Goal: Task Accomplishment & Management: Manage account settings

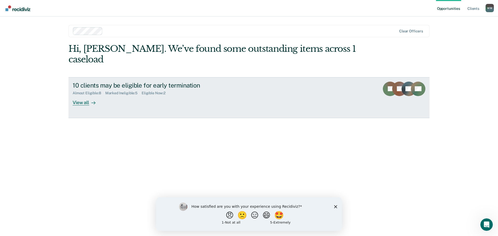
click at [84, 95] on div "View all" at bounding box center [87, 100] width 29 height 10
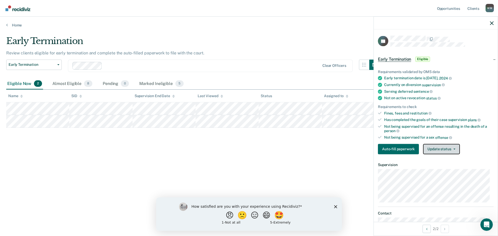
click at [438, 149] on button "Update status" at bounding box center [441, 149] width 37 height 10
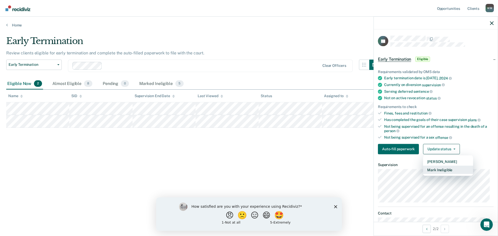
click at [438, 168] on button "Mark Ineligible" at bounding box center [448, 170] width 50 height 8
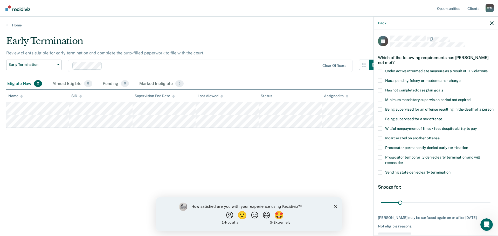
click at [380, 160] on span at bounding box center [380, 157] width 4 height 4
click at [403, 161] on input "Prosecutor temporarily denied early termination and will reconsider" at bounding box center [403, 161] width 0 height 0
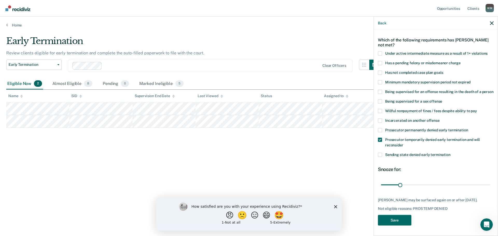
scroll to position [27, 0]
drag, startPoint x: 400, startPoint y: 181, endPoint x: 416, endPoint y: 182, distance: 16.6
type input "60"
click at [416, 182] on input "range" at bounding box center [435, 185] width 109 height 9
click at [399, 220] on button "Save" at bounding box center [394, 220] width 33 height 11
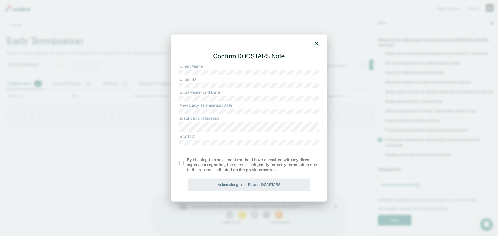
click at [181, 163] on span at bounding box center [182, 163] width 4 height 4
click at [187, 161] on input "checkbox" at bounding box center [187, 161] width 0 height 0
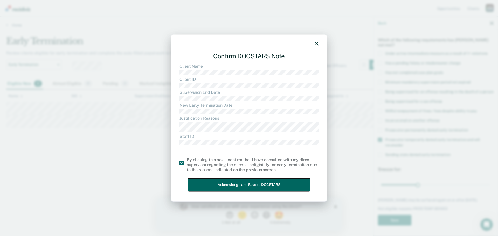
click at [213, 180] on button "Acknowledge and Save to DOCSTARS" at bounding box center [249, 185] width 122 height 13
